Goal: Task Accomplishment & Management: Complete application form

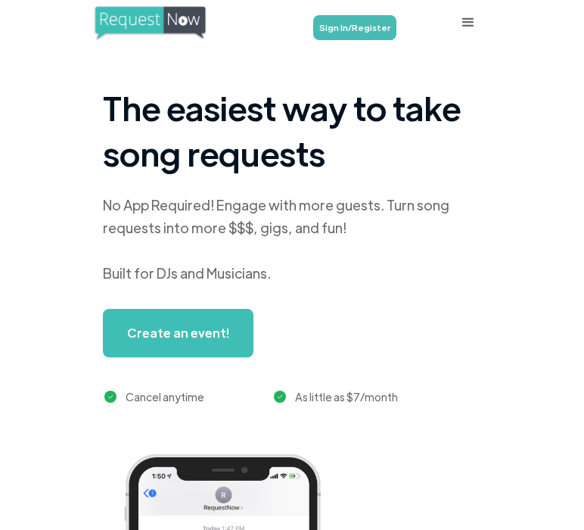
click at [372, 19] on link "Sign In/Register" at bounding box center [354, 27] width 83 height 25
click at [354, 26] on link "Sign In/Register" at bounding box center [354, 27] width 83 height 25
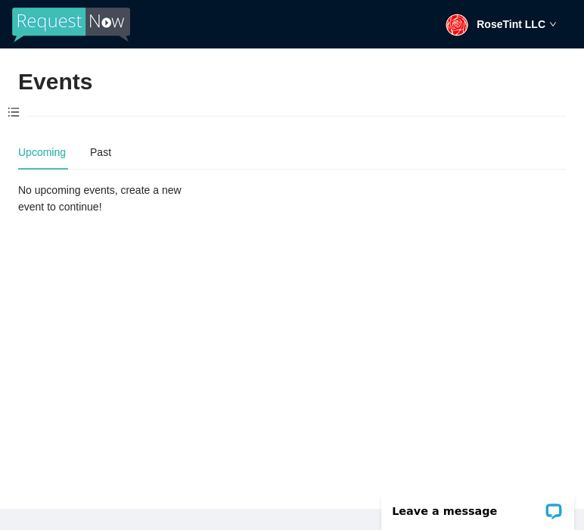
click at [9, 114] on span at bounding box center [13, 113] width 27 height 32
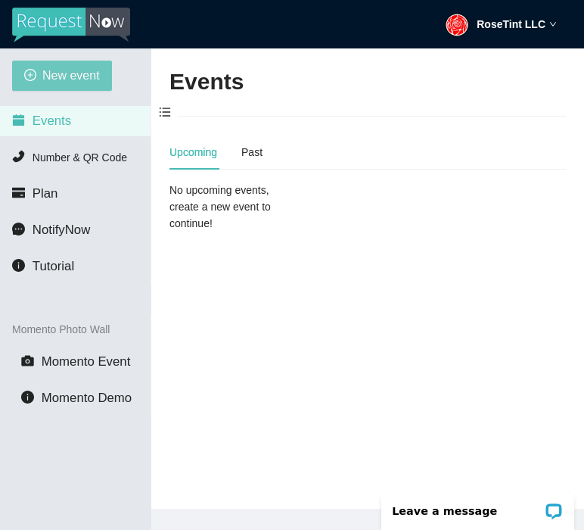
click at [74, 67] on span "New event" at bounding box center [71, 75] width 58 height 19
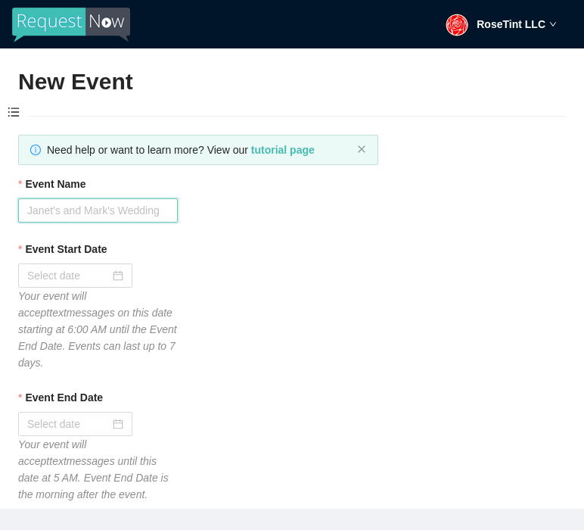
click at [84, 212] on input "Event Name" at bounding box center [98, 210] width 160 height 24
type input "SuperStar Karaoke"
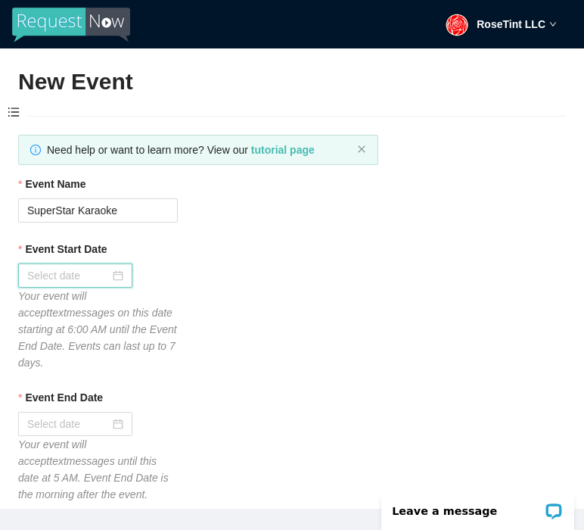
click at [76, 276] on input "Event Start Date" at bounding box center [68, 275] width 82 height 17
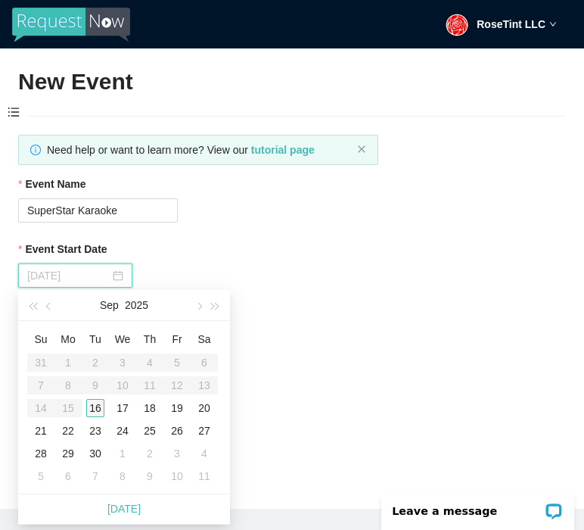
type input "09/16/2025"
click at [98, 414] on div "16" at bounding box center [95, 408] width 18 height 18
type input "09/17/2025"
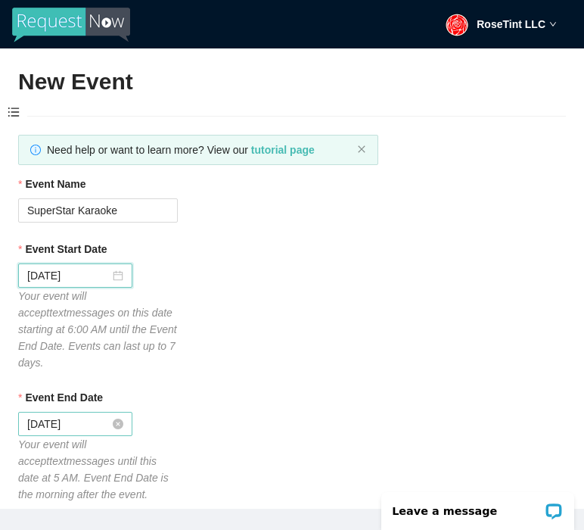
click at [79, 417] on input "09/17/2025" at bounding box center [68, 423] width 82 height 17
click at [304, 445] on div "Event End Date 09/17/2025 Your event will accept text messages until this date …" at bounding box center [292, 446] width 548 height 114
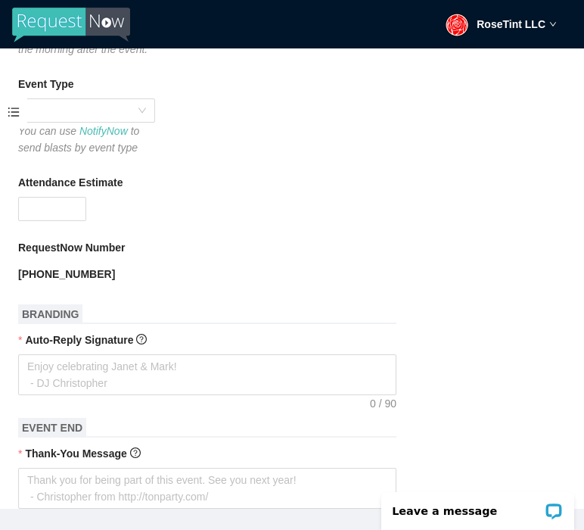
scroll to position [485, 0]
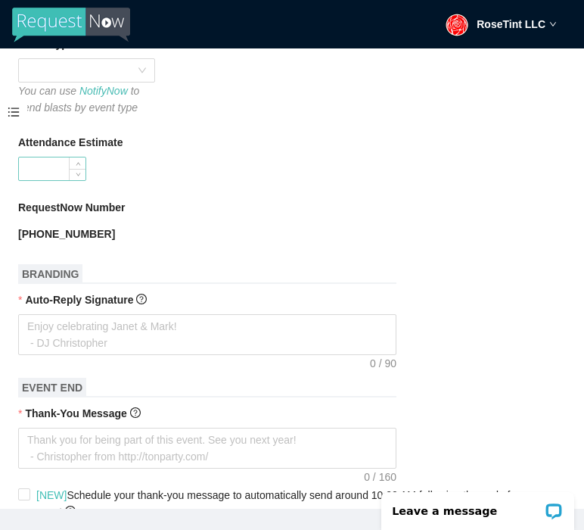
click at [41, 164] on input "Attendance Estimate" at bounding box center [52, 168] width 67 height 23
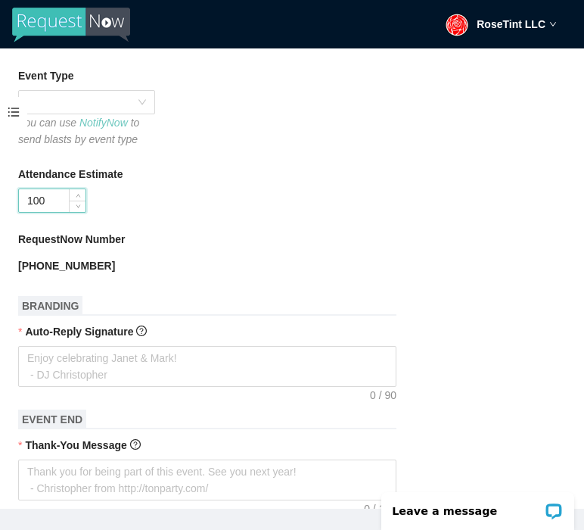
scroll to position [452, 0]
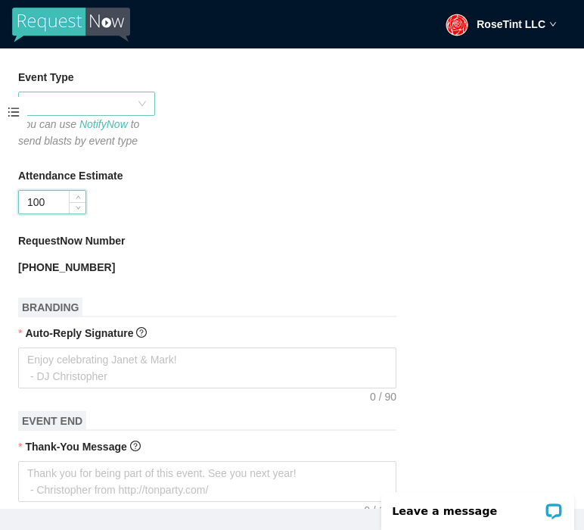
click at [116, 92] on span at bounding box center [86, 103] width 119 height 23
type input "100"
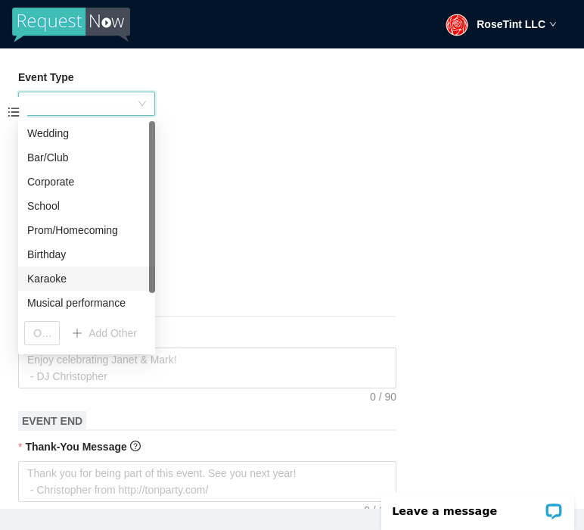
click at [50, 275] on div "Karaoke" at bounding box center [86, 278] width 119 height 17
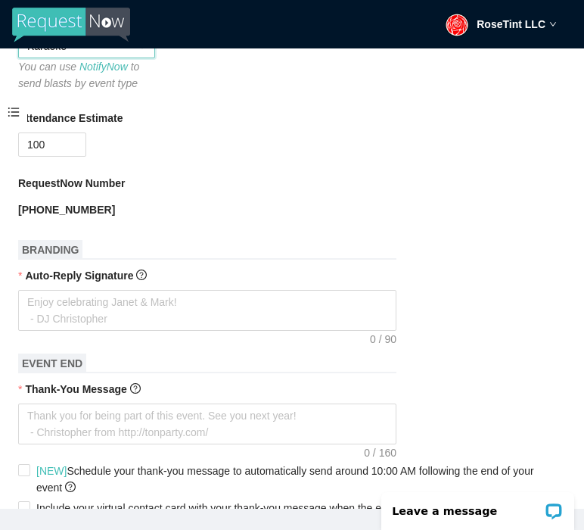
scroll to position [511, 0]
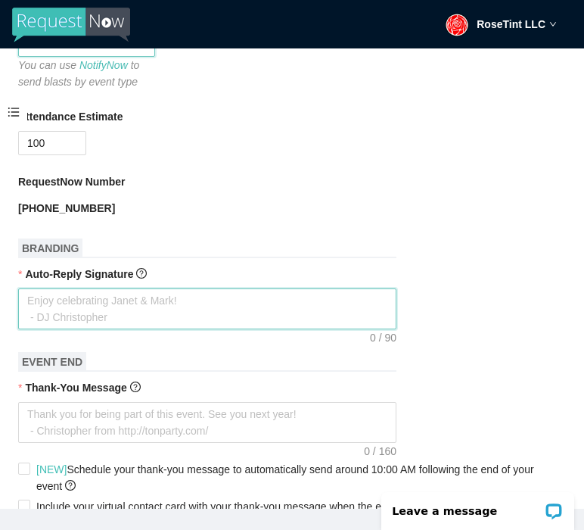
click at [48, 318] on textarea "Auto-Reply Signature" at bounding box center [207, 308] width 378 height 41
type textarea "G"
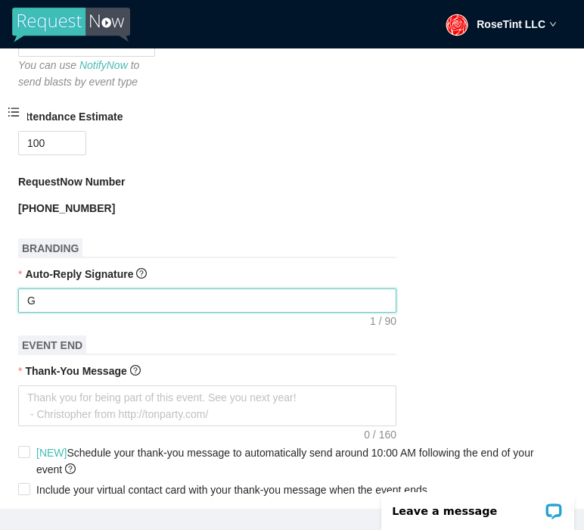
type textarea "GE"
type textarea "GET"
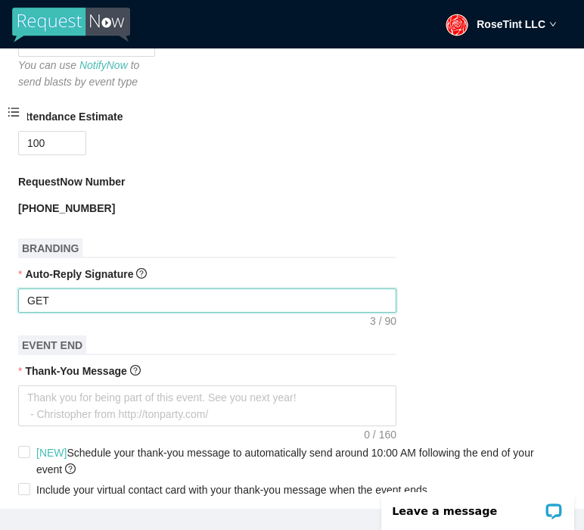
type textarea "GET"
type textarea "GET R"
type textarea "GET RE"
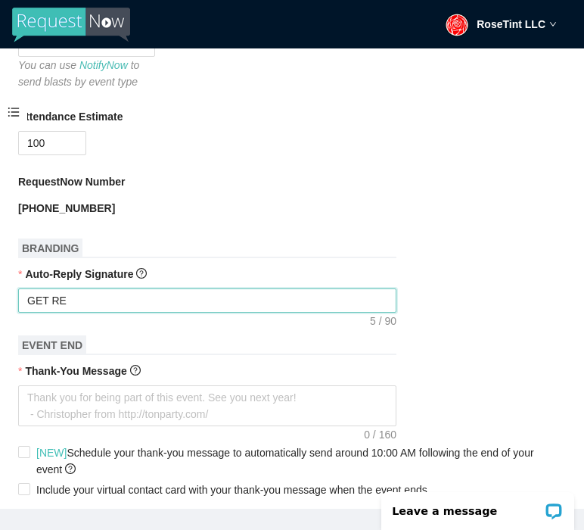
type textarea "GET REA"
type textarea "GET READ"
type textarea "GET READU"
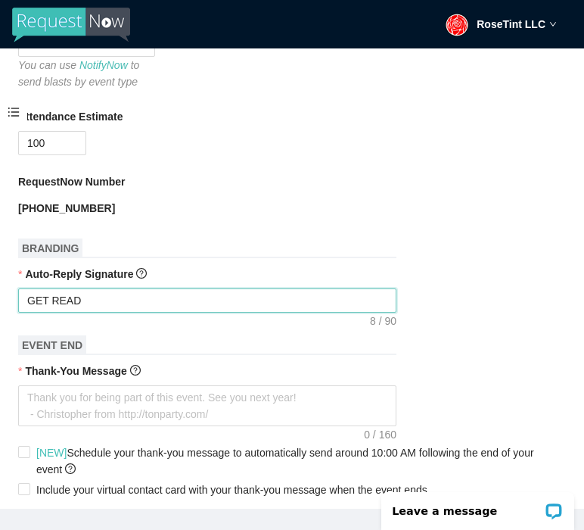
type textarea "GET READU"
type textarea "GET READU T"
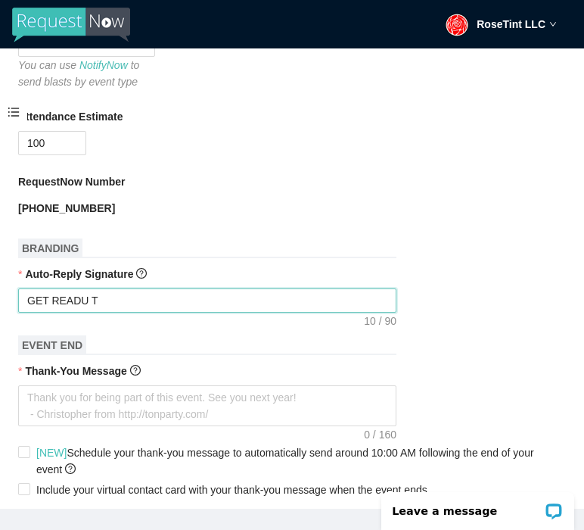
type textarea "GET READU TO"
type textarea "GET READU TO R"
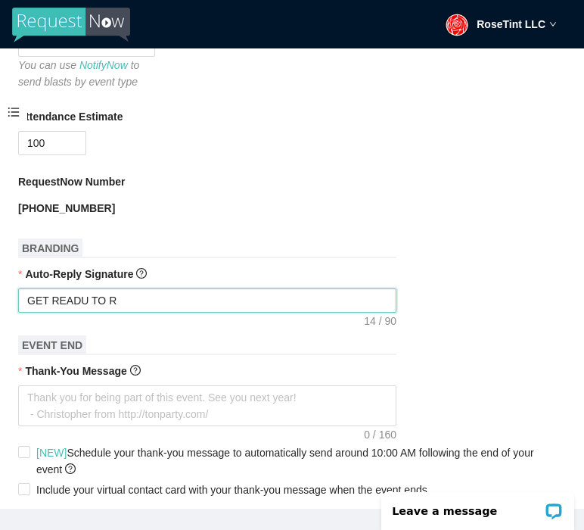
type textarea "GET READU TO RO"
type textarea "GET READU TO ROC"
type textarea "GET READU TO ROCK"
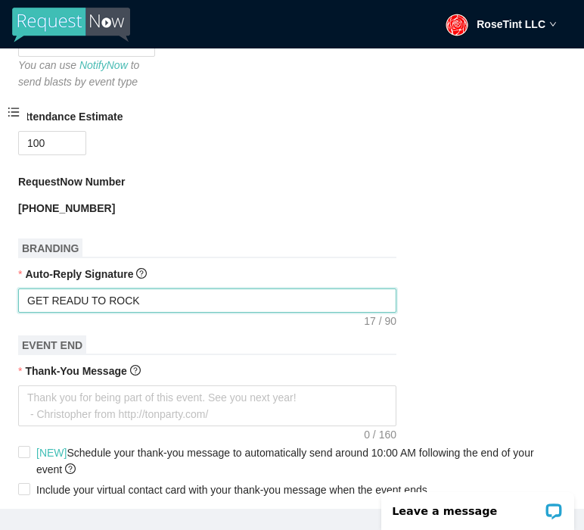
type textarea "GET READU TO ROCK"
type textarea "GET READU TO ROCK T"
type textarea "GET READU TO ROCK TH"
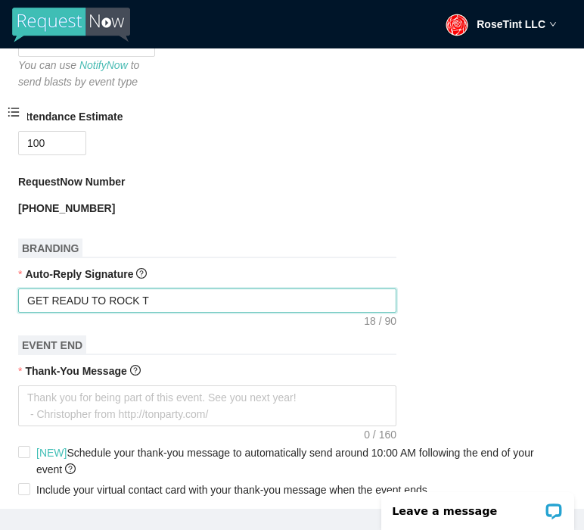
type textarea "GET READU TO ROCK TH"
type textarea "GET READU TO ROCK THE"
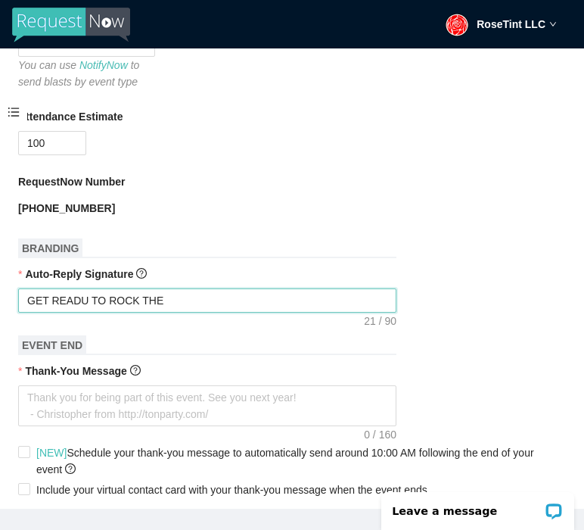
type textarea "GET READU TO ROCK THE S"
type textarea "GET READU TO ROCK THE ST"
type textarea "GET READU TO ROCK THE STA"
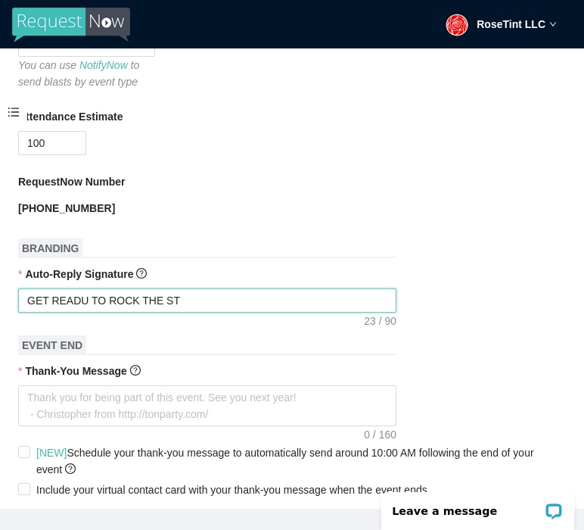
type textarea "GET READU TO ROCK THE STA"
type textarea "GET READU TO ROCK THE STAG"
type textarea "GET READU TO ROCK THE STAGE"
type textarea "GET READU TO ROCK THE STAGE!"
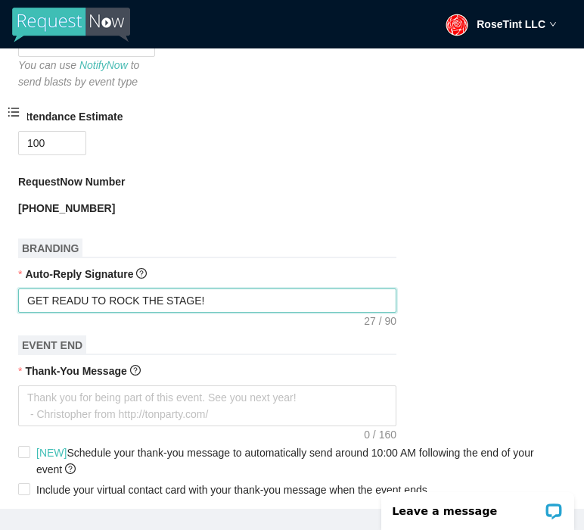
type textarea "GET READU TO ROCK THE STAGE!"
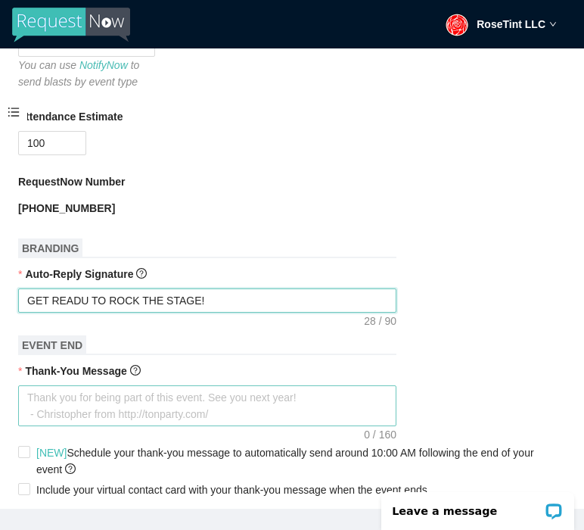
type textarea "GET READU TO ROCK THE STAGE!"
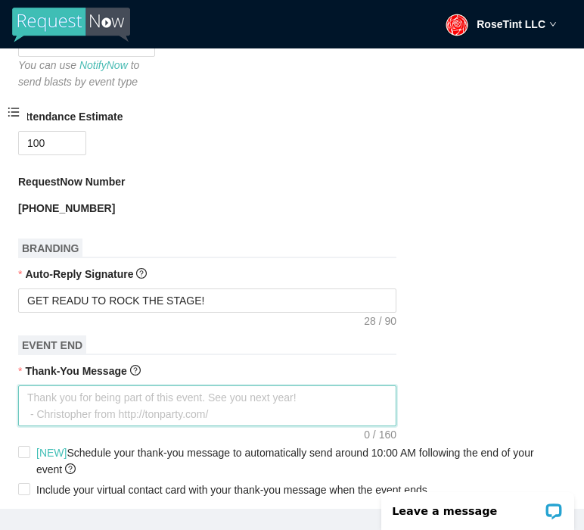
click at [64, 423] on textarea "Thank-You Message" at bounding box center [207, 405] width 378 height 41
type textarea "T"
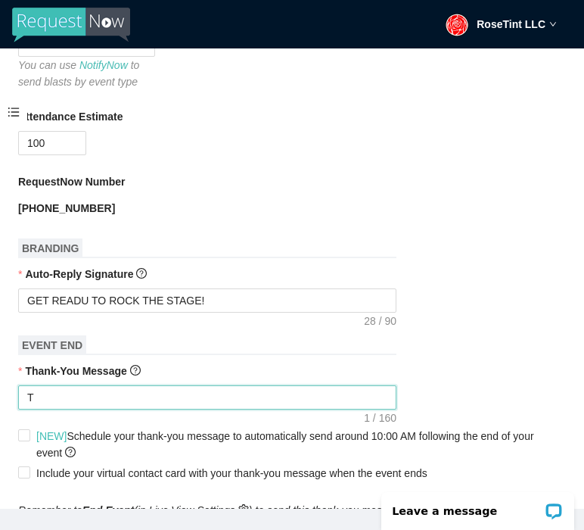
type textarea "Th"
type textarea "Tha"
type textarea "Than"
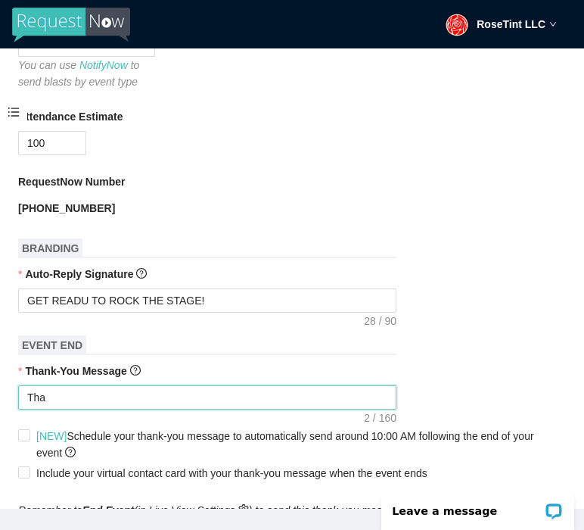
type textarea "Than"
type textarea "Thank"
type textarea "Thanks"
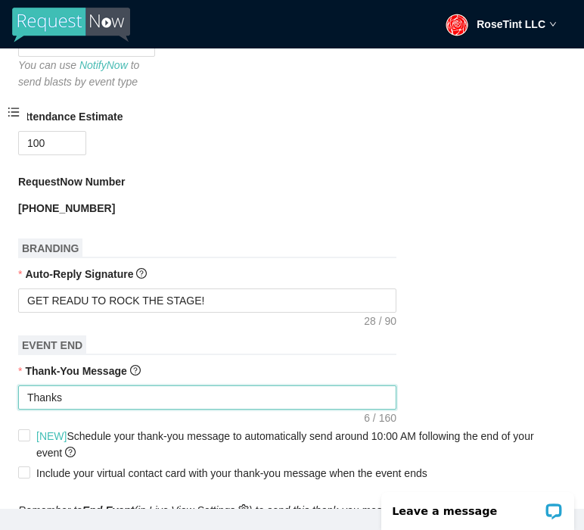
type textarea "Thanks"
type textarea "Thanks f"
type textarea "Thanks fo"
type textarea "Thanks for"
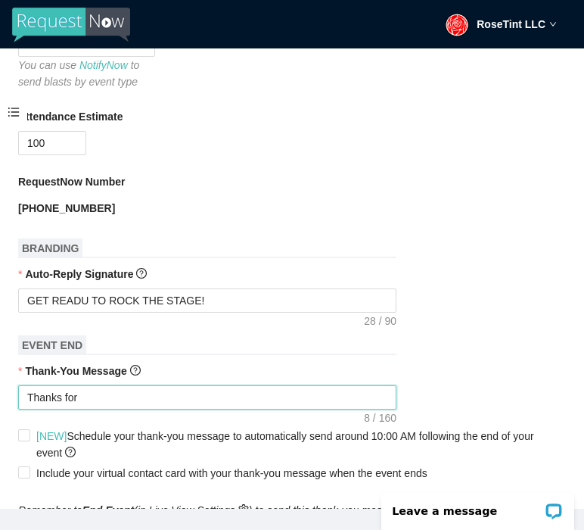
type textarea "Thanks for"
type textarea "Thanks for c"
type textarea "Thanks for co"
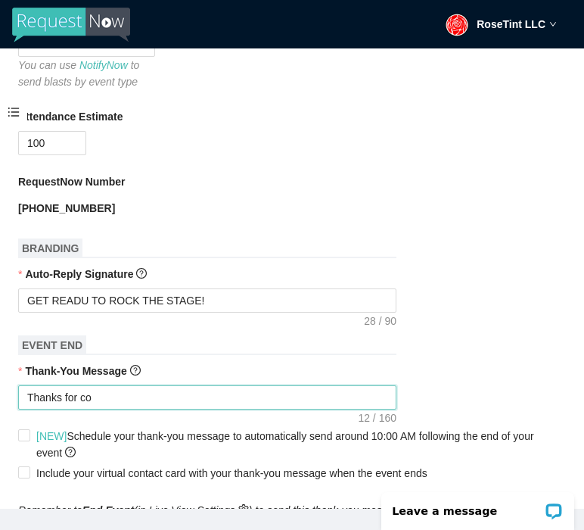
type textarea "Thanks for com"
type textarea "Thanks for comi"
type textarea "Thanks for comin"
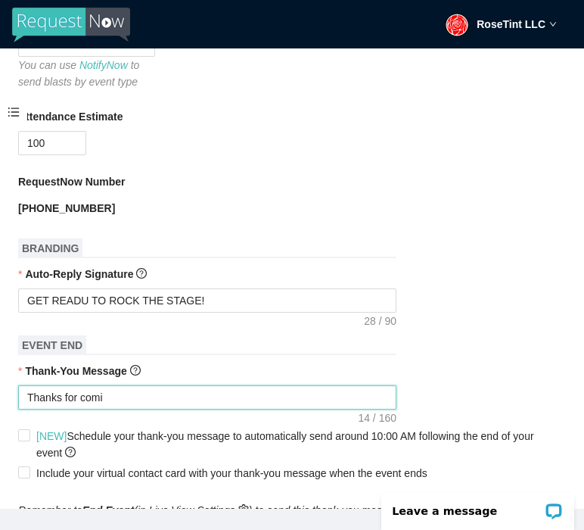
type textarea "Thanks for comin"
type textarea "Thanks for coming"
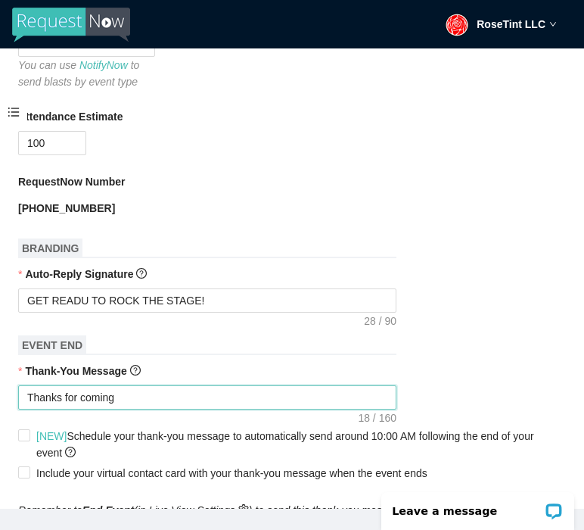
type textarea "Thanks for coming o"
type textarea "Thanks for coming ou"
type textarea "Thanks for coming out"
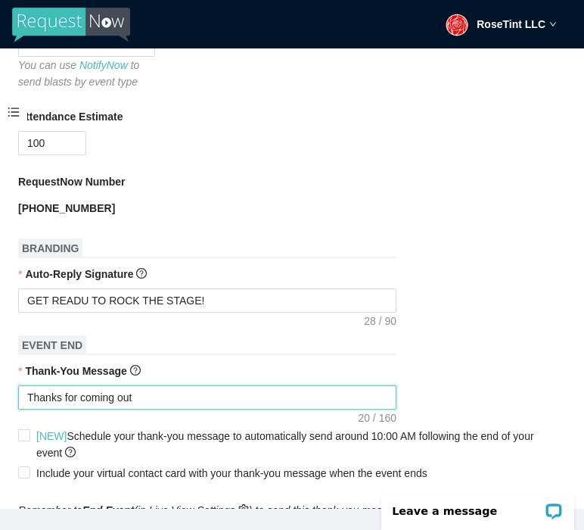
type textarea "Thanks for coming out"
type textarea "Thanks for coming out o"
type textarea "Thanks for coming out or"
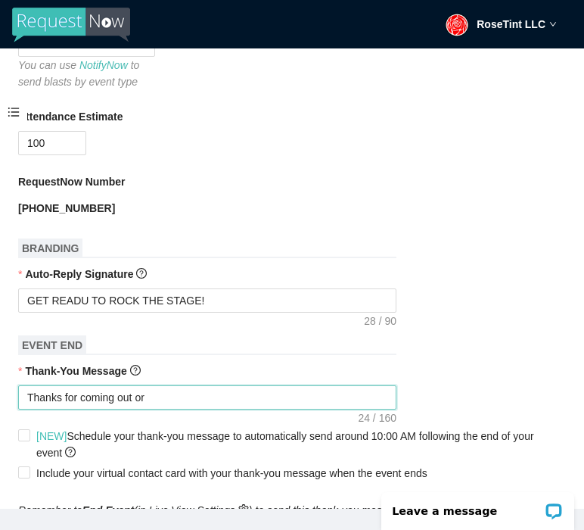
type textarea "Thanks for coming out or"
type textarea "Thanks for coming out o"
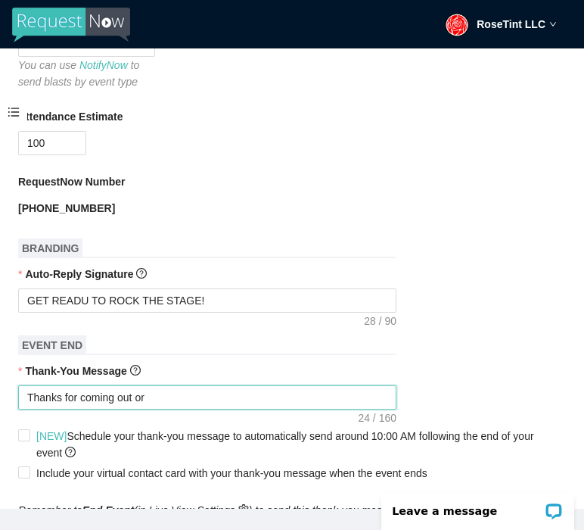
type textarea "Thanks for coming out o"
type textarea "Thanks for coming out"
type textarea "Thanks for coming out t"
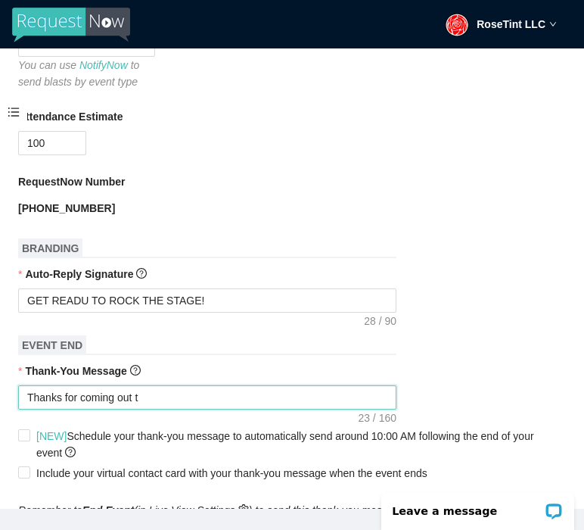
type textarea "Thanks for coming out to"
type textarea "Thanks for coming out to S"
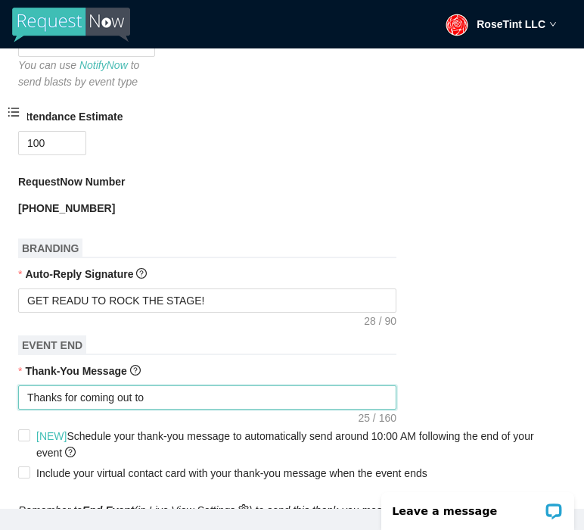
type textarea "Thanks for coming out to S"
type textarea "Thanks for coming out to Su"
type textarea "Thanks for coming out to Sup"
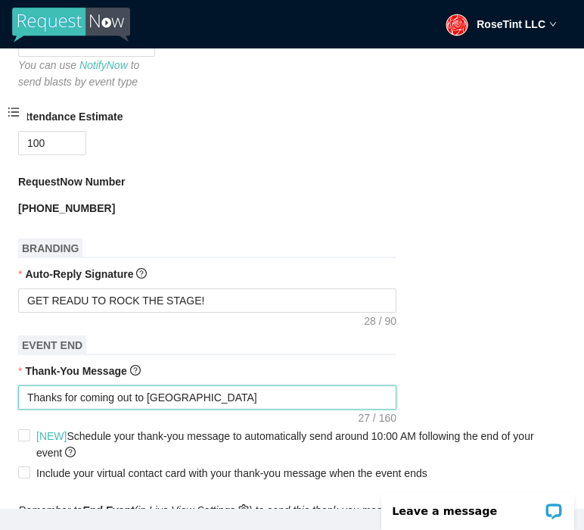
type textarea "Thanks for coming out to Supe"
type textarea "Thanks for coming out to Super"
type textarea "Thanks for coming out to Supers"
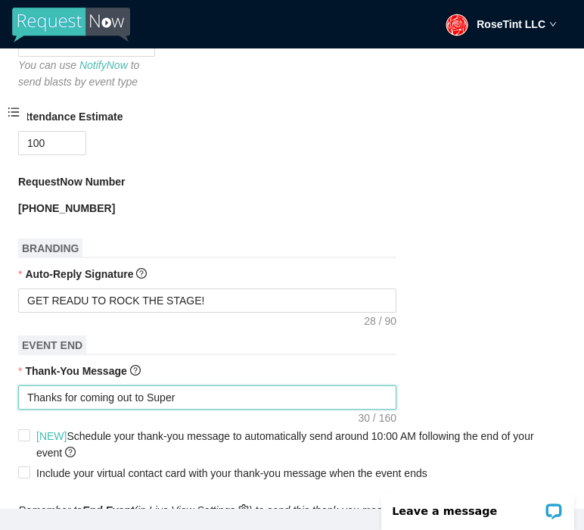
type textarea "Thanks for coming out to Supers"
type textarea "Thanks for coming out to Superst"
type textarea "Thanks for coming out to Supersta"
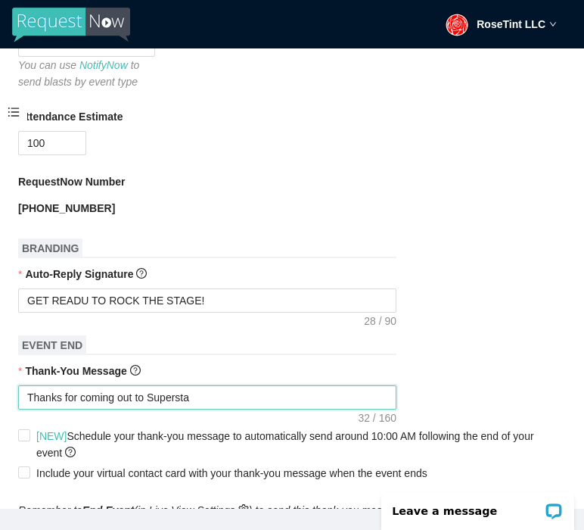
type textarea "Thanks for coming out to Superstar"
type textarea "Thanks for coming out to Superstar K"
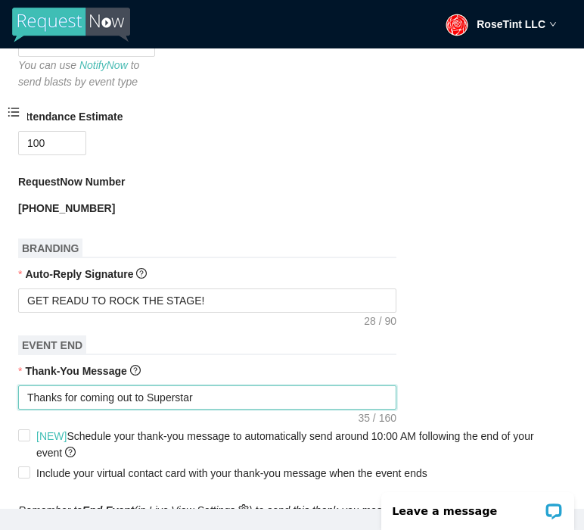
type textarea "Thanks for coming out to Superstar K"
type textarea "Thanks for coming out to Superstar Ka"
type textarea "Thanks for coming out to Superstar Kar"
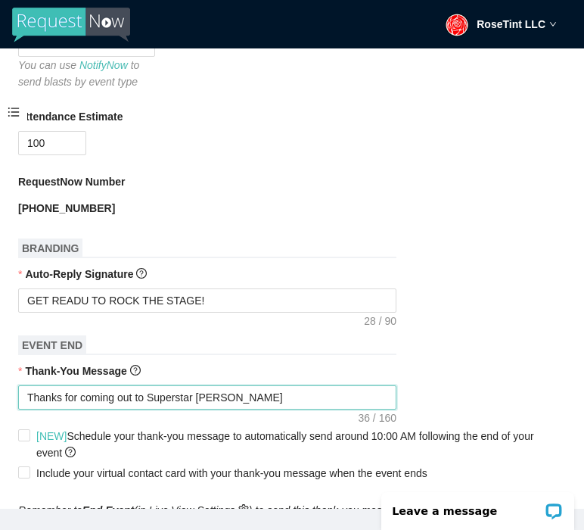
type textarea "Thanks for coming out to Superstar Kara"
type textarea "Thanks for coming out to Superstar Karao"
type textarea "Thanks for coming out to Superstar Karaok"
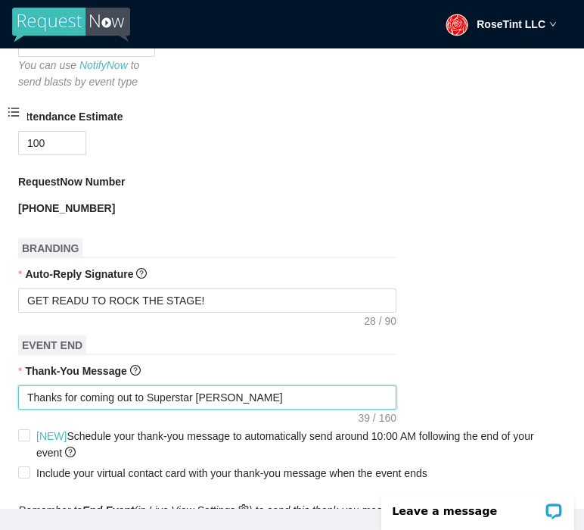
type textarea "Thanks for coming out to Superstar Karaok"
type textarea "Thanks for coming out to Superstar Karaoke"
type textarea "Thanks for coming out to Superstar Karaoke!"
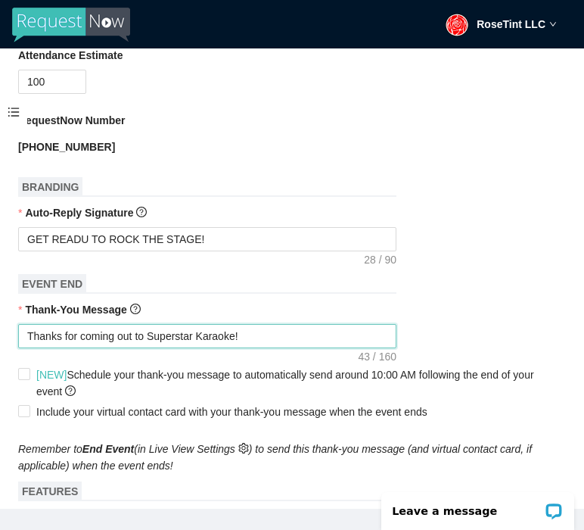
scroll to position [610, 0]
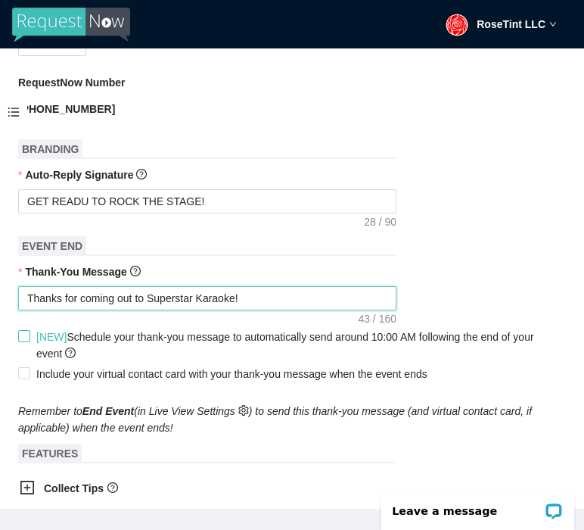
type textarea "Thanks for coming out to Superstar Karaoke!"
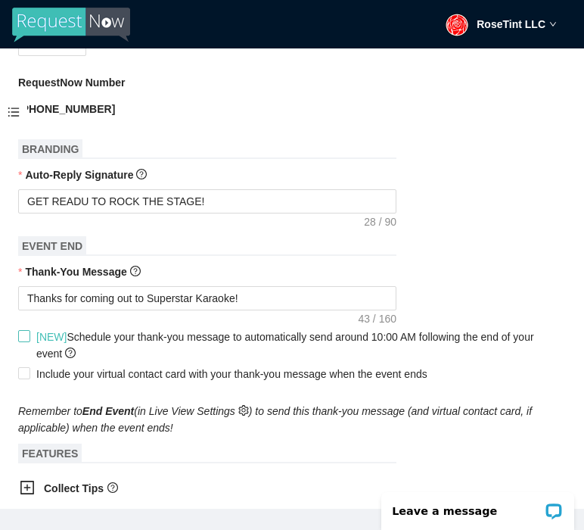
click at [23, 341] on input "[NEW] Schedule your thank-you message to automatically send around 10:00 AM fol…" at bounding box center [23, 335] width 11 height 11
checkbox input "true"
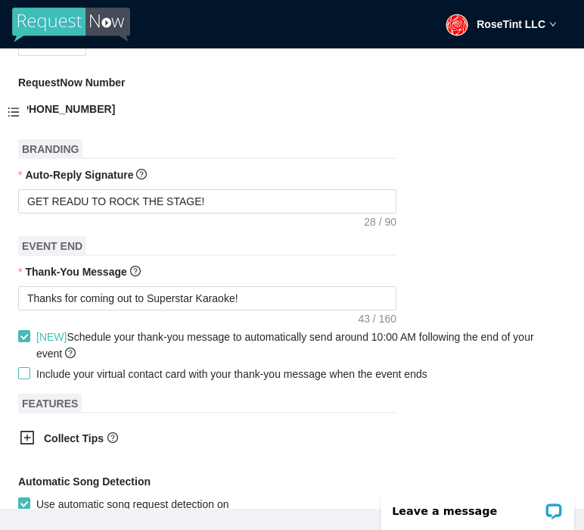
click at [23, 378] on input "Include your virtual contact card with your thank-you message when the event en…" at bounding box center [23, 372] width 11 height 11
checkbox input "true"
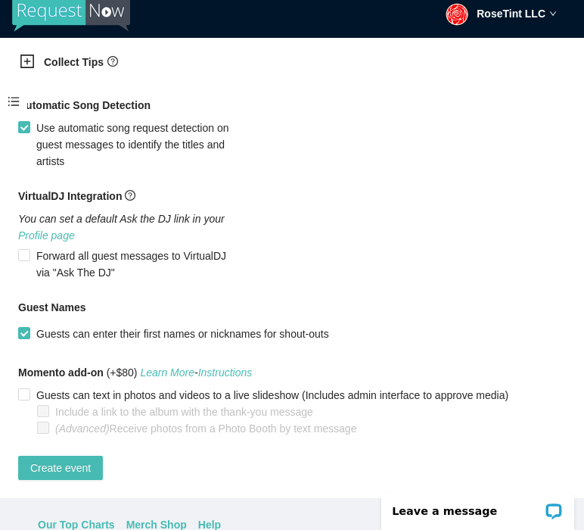
scroll to position [12, 0]
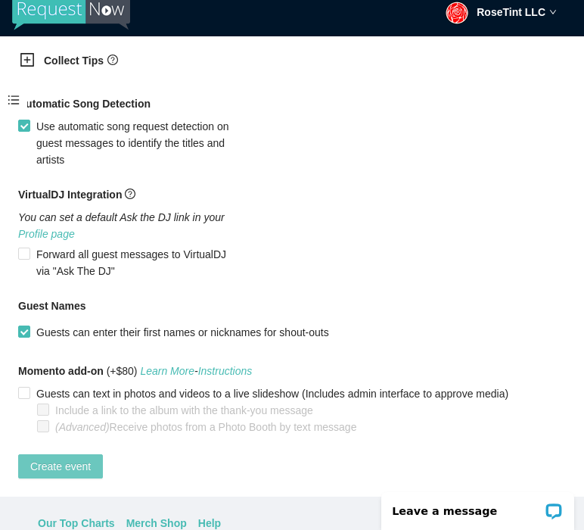
click at [49, 458] on span "Create event" at bounding box center [60, 466] width 61 height 17
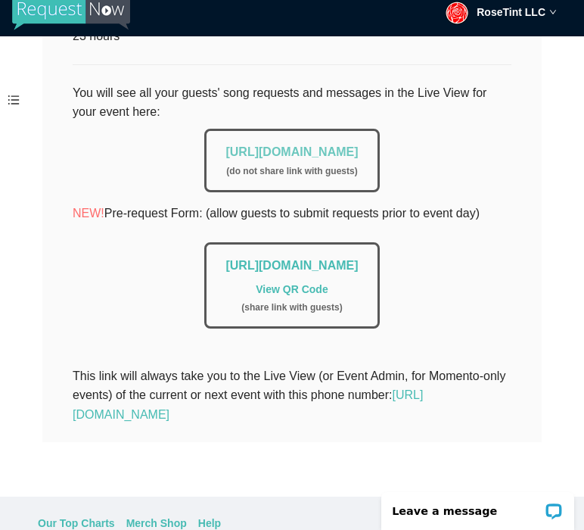
click at [300, 145] on link "https://app.requestnow.io/live/ejlvzpe" at bounding box center [291, 151] width 132 height 13
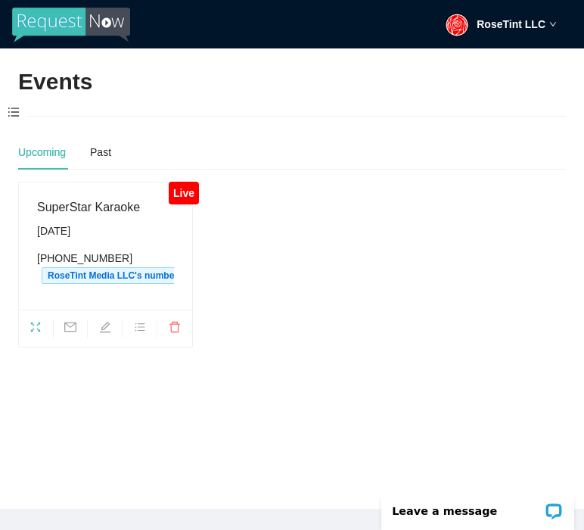
click at [17, 117] on span at bounding box center [13, 113] width 27 height 32
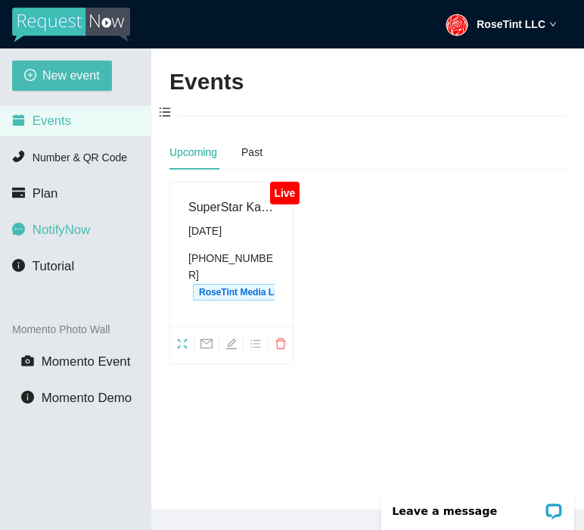
click at [95, 232] on li "NotifyNow" at bounding box center [75, 230] width 151 height 30
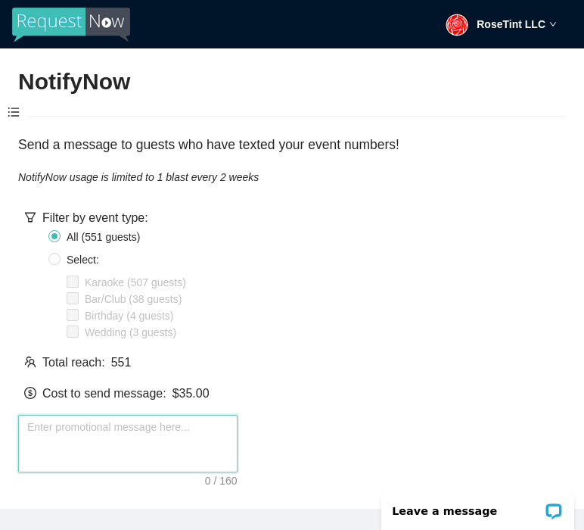
click at [121, 452] on textarea at bounding box center [127, 444] width 219 height 58
type textarea "S"
type textarea "Su"
type textarea "Sup"
type textarea "Supe"
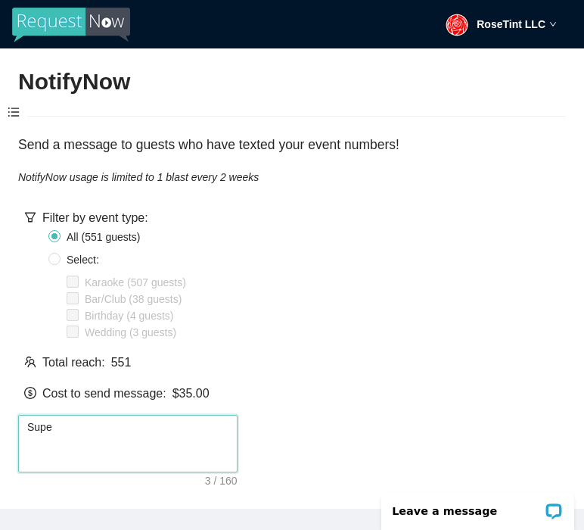
type textarea "Super"
type textarea "Supers"
type textarea "Superst"
type textarea "Supersta"
type textarea "Superstar"
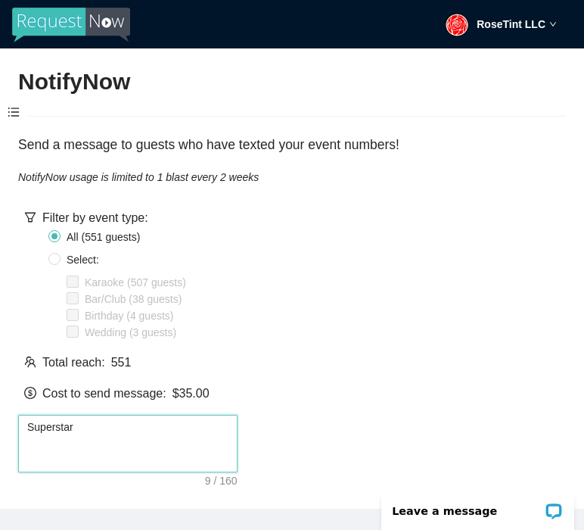
type textarea "Superstar"
type textarea "Superstar K"
type textarea "Superstar [PERSON_NAME]"
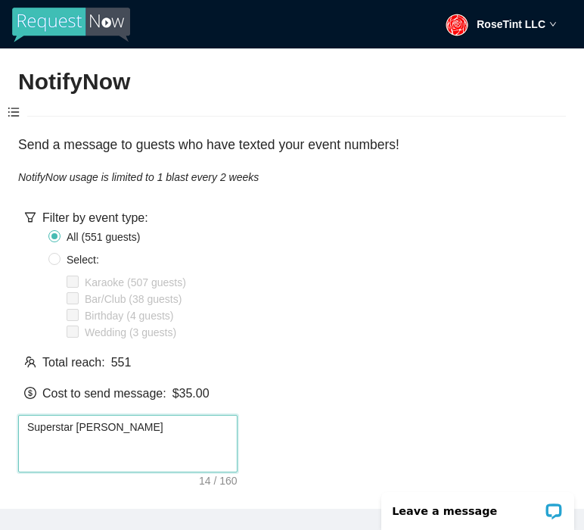
type textarea "Superstar [PERSON_NAME]"
type textarea "Superstar Karaoke"
type textarea "Superstar Karaoke s"
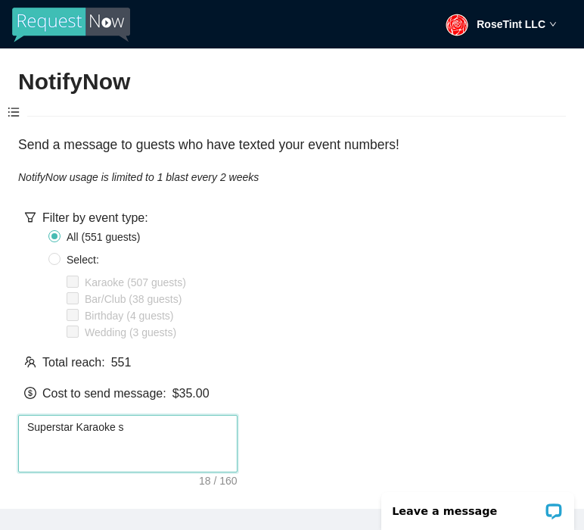
type textarea "Superstar Karaoke st"
type textarea "Superstar Karaoke sta"
type textarea "Superstar Karaoke star"
type textarea "Superstar Karaoke start"
type textarea "Superstar Karaoke starts"
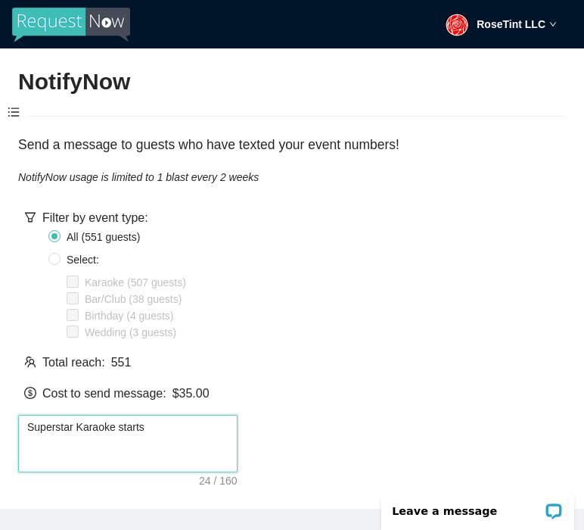
type textarea "Superstar Karaoke starts"
type textarea "Superstar [PERSON_NAME] starts i"
type textarea "Superstar [PERSON_NAME] starts in"
type textarea "Superstar [PERSON_NAME] starts in 3"
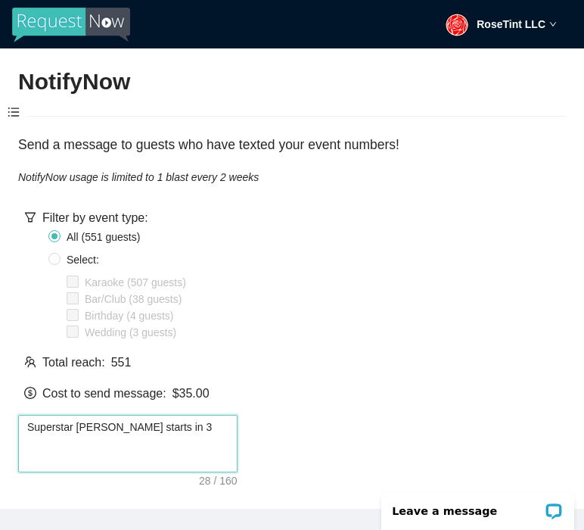
type textarea "Superstar [PERSON_NAME] starts in 30"
type textarea "Superstar [PERSON_NAME] starts in 30 m"
type textarea "Superstar [PERSON_NAME] starts in 30 mi"
type textarea "Superstar [PERSON_NAME] starts in 30 min"
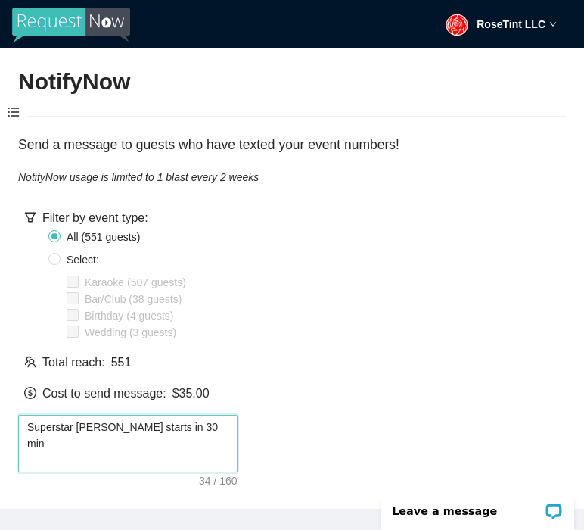
type textarea "Superstar [PERSON_NAME] starts in 30 minu"
type textarea "Superstar [PERSON_NAME] starts in 30 minut"
type textarea "Superstar [PERSON_NAME] starts in 30 minute"
type textarea "Superstar [PERSON_NAME] starts in 30 minutes"
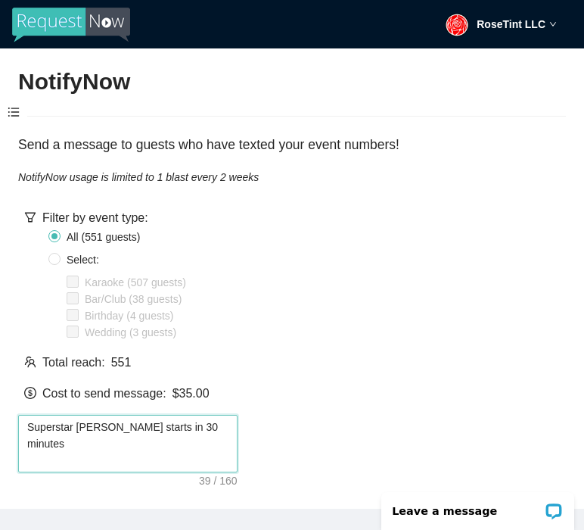
type textarea "Superstar [PERSON_NAME] starts in 30 minutes a"
type textarea "Superstar [PERSON_NAME] starts in 30 minutes at"
type textarea "Superstar [PERSON_NAME] starts in 30 minutes at T"
type textarea "Superstar [PERSON_NAME] starts in 30 minutes at Th"
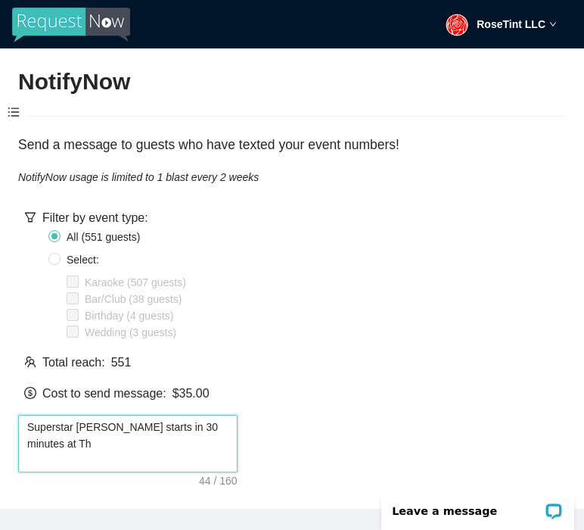
type textarea "Superstar [PERSON_NAME] starts in 30 minutes at The"
type textarea "Superstar [PERSON_NAME] starts in 30 minutes at The N"
type textarea "Superstar [PERSON_NAME] starts in 30 minutes at The Nc"
type textarea "Superstar [PERSON_NAME] starts in 30 minutes at The Nci"
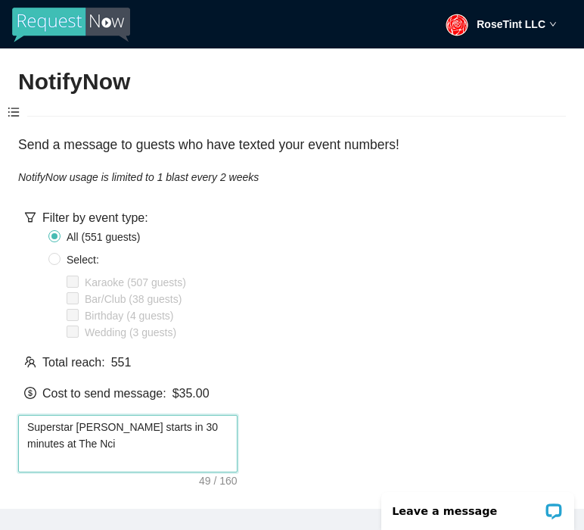
type textarea "Superstar [PERSON_NAME] starts in 30 minutes at [GEOGRAPHIC_DATA]"
type textarea "Superstar [PERSON_NAME] starts in 30 minutes at The Nci"
type textarea "Superstar [PERSON_NAME] starts in 30 minutes at The Nc"
type textarea "Superstar [PERSON_NAME] starts in 30 minutes at The N"
type textarea "Superstar [PERSON_NAME] starts in 30 minutes at The Ni"
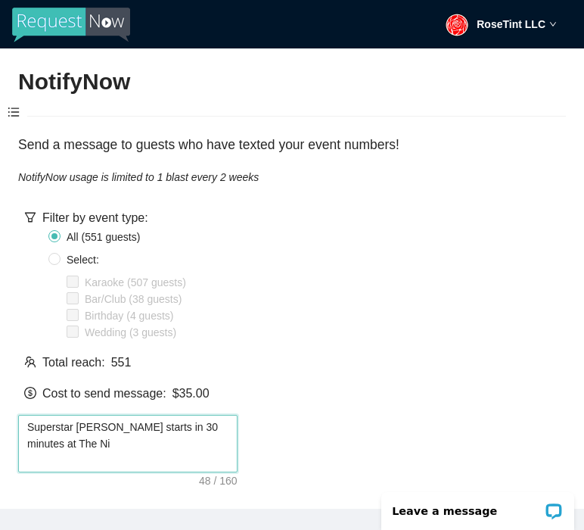
type textarea "Superstar [PERSON_NAME] starts in 30 minutes at The Nic"
type textarea "Superstar [PERSON_NAME] starts in 30 minutes at The Nick"
type textarea "Superstar [PERSON_NAME] starts in 30 minutes at The [PERSON_NAME]!"
type textarea "Superstar [PERSON_NAME] starts in 30 minutes at The [PERSON_NAME]! W"
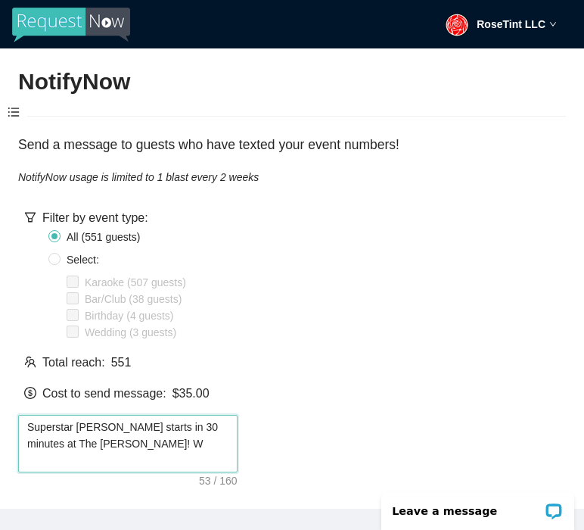
type textarea "Superstar [PERSON_NAME] starts in 30 minutes at The [PERSON_NAME]! We"
type textarea "Superstar [PERSON_NAME] starts in 30 minutes at The [PERSON_NAME]! We'"
type textarea "Superstar [PERSON_NAME] starts in 30 minutes at The [PERSON_NAME]! We'l"
type textarea "Superstar [PERSON_NAME] starts in 30 minutes at The [PERSON_NAME]! We'll"
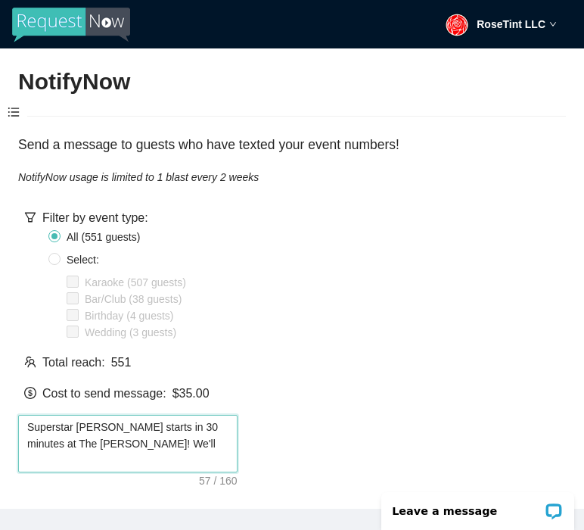
type textarea "Superstar [PERSON_NAME] starts in 30 minutes at The [PERSON_NAME]! We'll s"
type textarea "Superstar [PERSON_NAME] starts in 30 minutes at The [PERSON_NAME]! We'll se"
type textarea "Superstar [PERSON_NAME] starts in 30 minutes at The [PERSON_NAME]! We'll see"
type textarea "Superstar [PERSON_NAME] starts in 30 minutes at The [PERSON_NAME]! We'll see y"
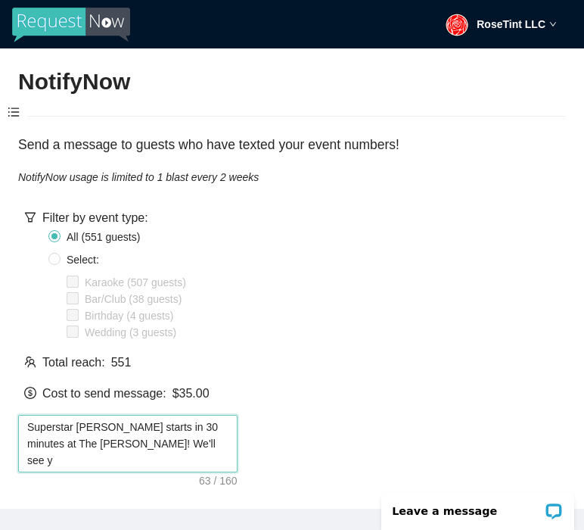
type textarea "Superstar [PERSON_NAME] starts in 30 minutes at The [PERSON_NAME]! We'll see yo"
type textarea "Superstar [PERSON_NAME] starts in 30 minutes at The [PERSON_NAME]! We'll see you"
type textarea "Superstar [PERSON_NAME] starts in 30 minutes at The [PERSON_NAME]! We'll see yo…"
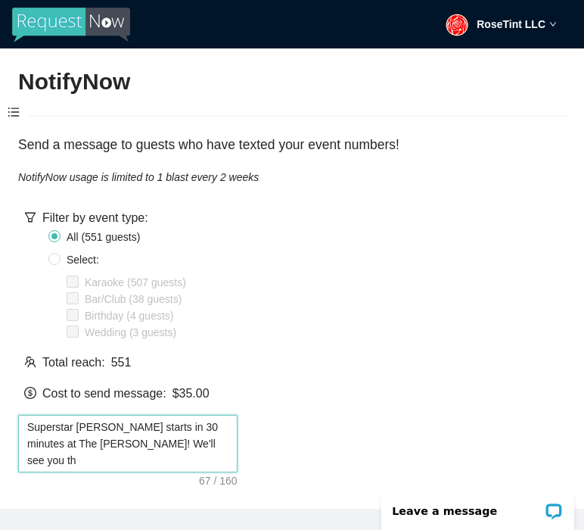
type textarea "Superstar [PERSON_NAME] starts in 30 minutes at The [PERSON_NAME]! We'll see yo…"
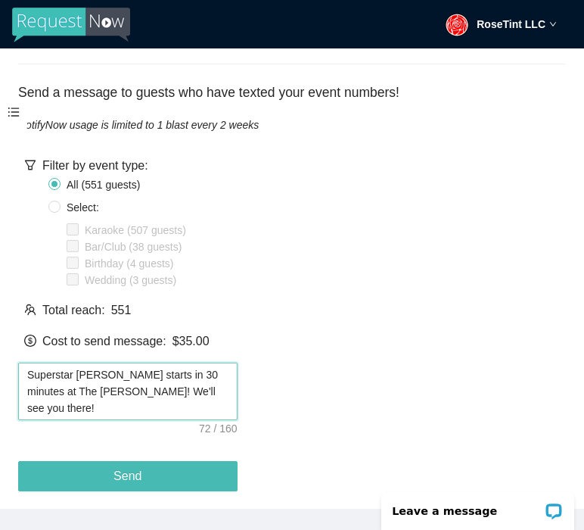
scroll to position [65, 0]
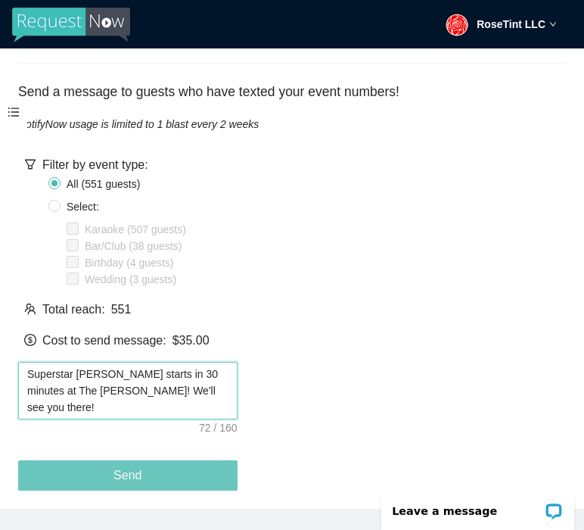
type textarea "Superstar [PERSON_NAME] starts in 30 minutes at The [PERSON_NAME]! We'll see yo…"
click at [151, 463] on button "Send" at bounding box center [127, 475] width 219 height 30
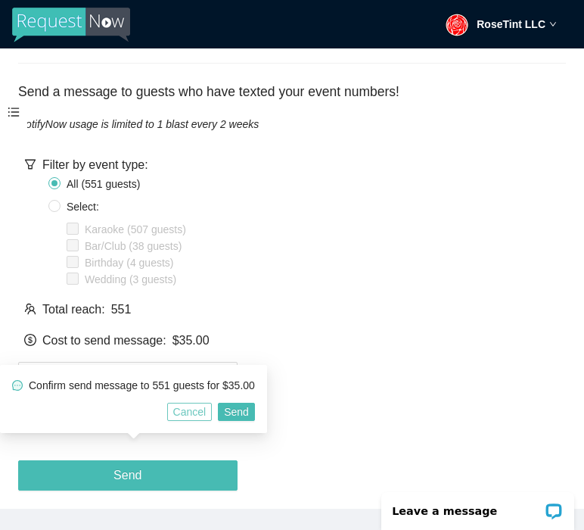
click at [207, 415] on span "Cancel" at bounding box center [189, 411] width 33 height 17
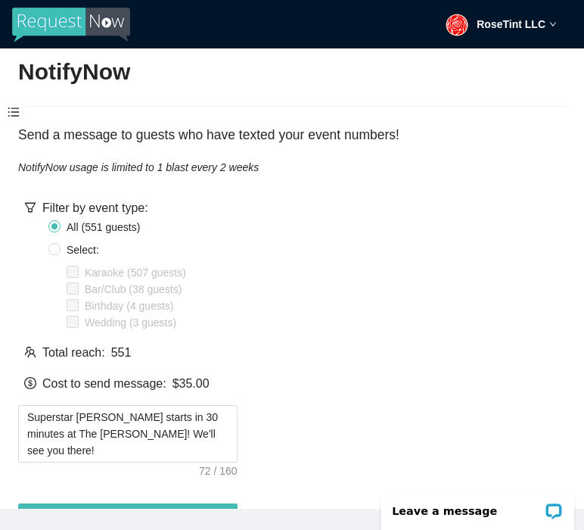
scroll to position [0, 0]
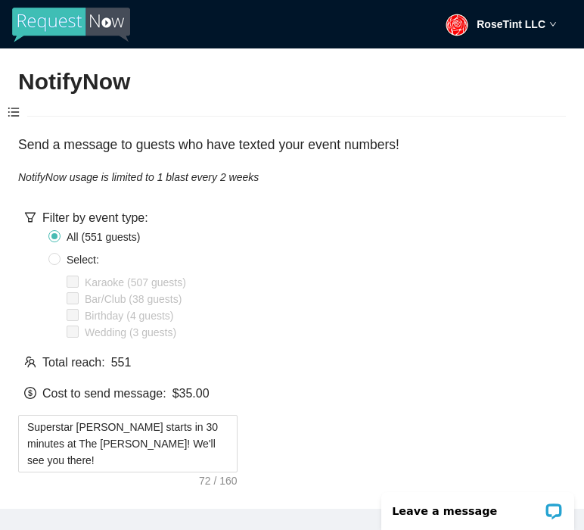
click at [62, 255] on span "Select:" at bounding box center [83, 259] width 45 height 17
click at [61, 255] on input "Select:" at bounding box center [54, 259] width 12 height 12
radio input "true"
radio input "false"
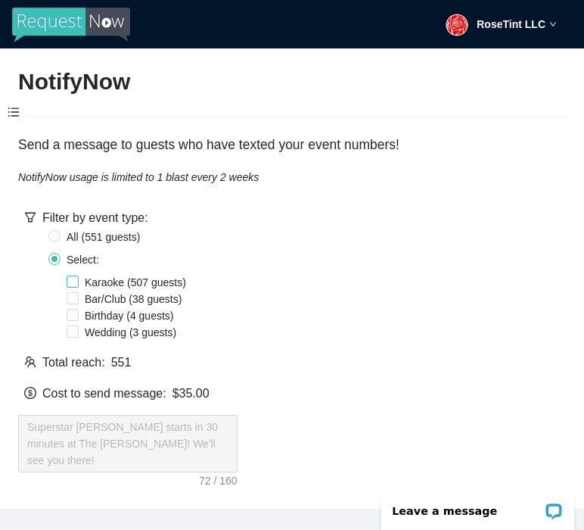
click at [74, 281] on input "Karaoke (507 guests)" at bounding box center [73, 281] width 12 height 12
checkbox input "true"
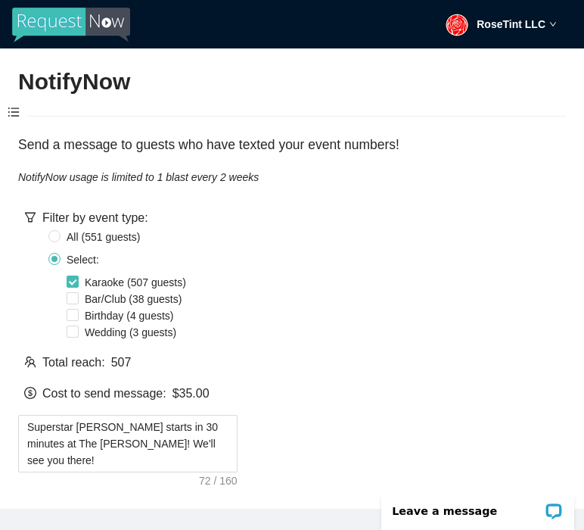
click at [65, 314] on div "Karaoke (507 guests) Bar/Club (38 guests) Birthday (4 guests) Wedding (3 guests)" at bounding box center [123, 307] width 150 height 67
click at [74, 298] on input "Bar/Club (38 guests)" at bounding box center [73, 298] width 12 height 12
checkbox input "true"
click at [73, 277] on input "Karaoke (507 guests)" at bounding box center [73, 281] width 12 height 12
click at [111, 281] on span "Karaoke (507 guests)" at bounding box center [136, 282] width 114 height 17
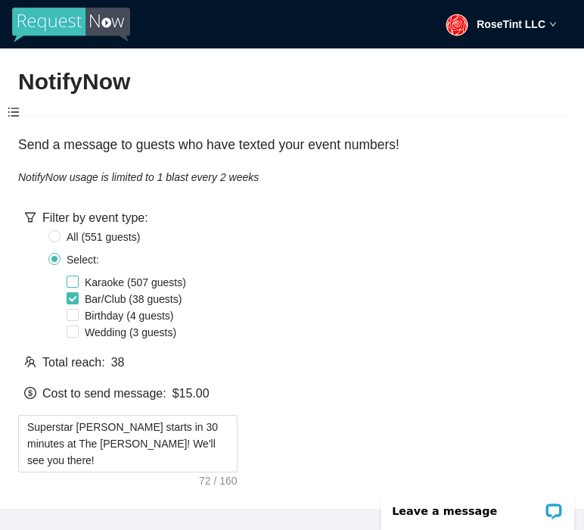
click at [79, 281] on input "Karaoke (507 guests)" at bounding box center [73, 281] width 12 height 12
checkbox input "true"
click at [104, 299] on span "Bar/Club (38 guests)" at bounding box center [133, 299] width 109 height 17
click at [79, 299] on input "Bar/Club (38 guests)" at bounding box center [73, 298] width 12 height 12
checkbox input "false"
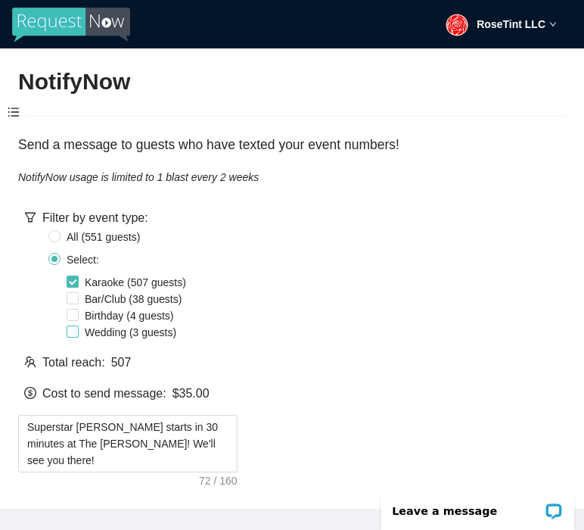
click at [95, 328] on span "Wedding (3 guests)" at bounding box center [131, 332] width 104 height 17
click at [79, 328] on input "Wedding (3 guests)" at bounding box center [73, 331] width 12 height 12
checkbox input "true"
click at [100, 281] on span "Karaoke (507 guests)" at bounding box center [136, 282] width 114 height 17
click at [79, 281] on input "Karaoke (507 guests)" at bounding box center [73, 281] width 12 height 12
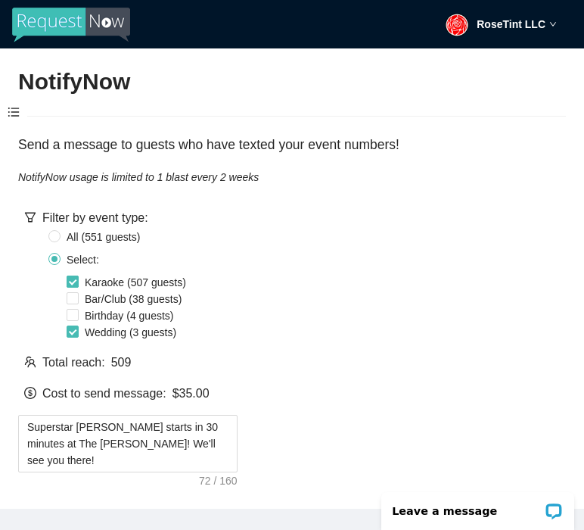
checkbox input "false"
click at [119, 296] on span "Bar/Club (38 guests)" at bounding box center [133, 299] width 109 height 17
click at [79, 296] on input "Bar/Club (38 guests)" at bounding box center [73, 298] width 12 height 12
checkbox input "true"
click at [117, 318] on span "Birthday (4 guests)" at bounding box center [129, 315] width 101 height 17
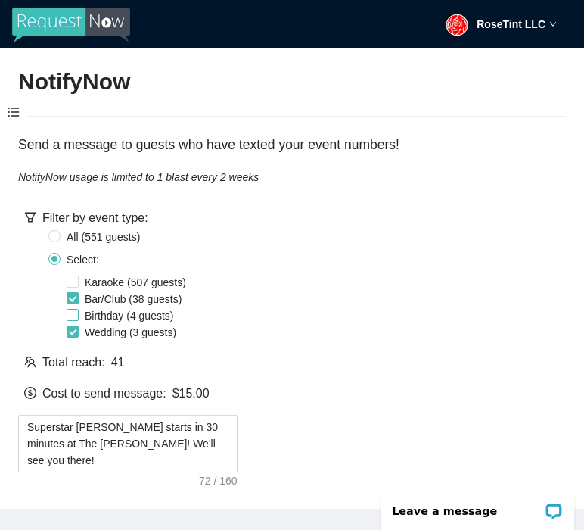
click at [79, 318] on input "Birthday (4 guests)" at bounding box center [73, 315] width 12 height 12
checkbox input "true"
click at [110, 336] on span "Wedding (3 guests)" at bounding box center [131, 332] width 104 height 17
click at [79, 336] on input "Wedding (3 guests)" at bounding box center [73, 331] width 12 height 12
checkbox input "false"
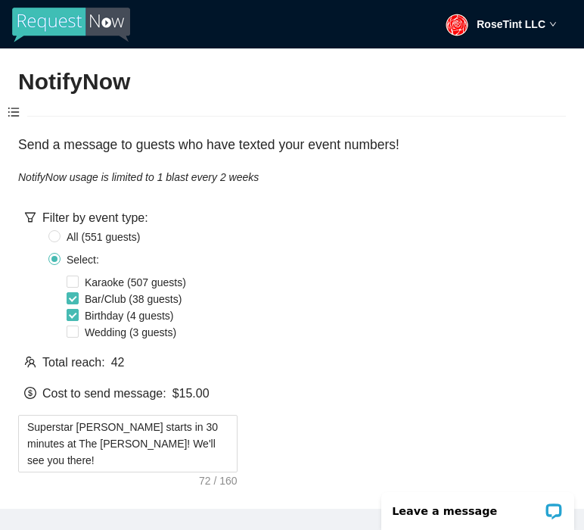
click at [117, 316] on span "Birthday (4 guests)" at bounding box center [129, 315] width 101 height 17
click at [79, 316] on input "Birthday (4 guests)" at bounding box center [73, 315] width 12 height 12
checkbox input "false"
click at [146, 281] on span "Karaoke (507 guests)" at bounding box center [136, 282] width 114 height 17
click at [79, 281] on input "Karaoke (507 guests)" at bounding box center [73, 281] width 12 height 12
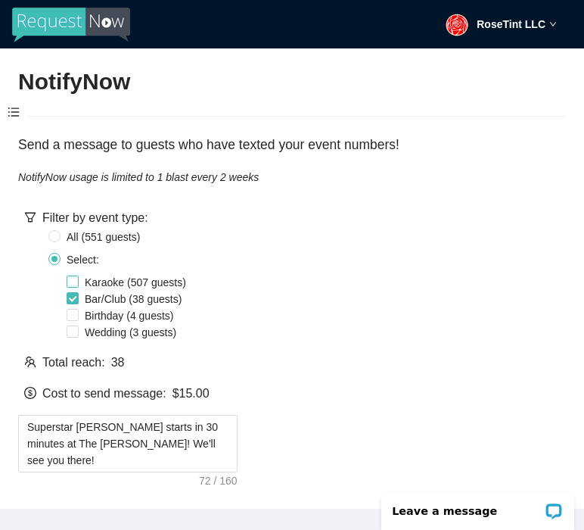
checkbox input "true"
click at [124, 300] on span "Bar/Club (38 guests)" at bounding box center [133, 299] width 109 height 17
click at [79, 300] on input "Bar/Club (38 guests)" at bounding box center [73, 298] width 12 height 12
checkbox input "false"
